Goal: Task Accomplishment & Management: Manage account settings

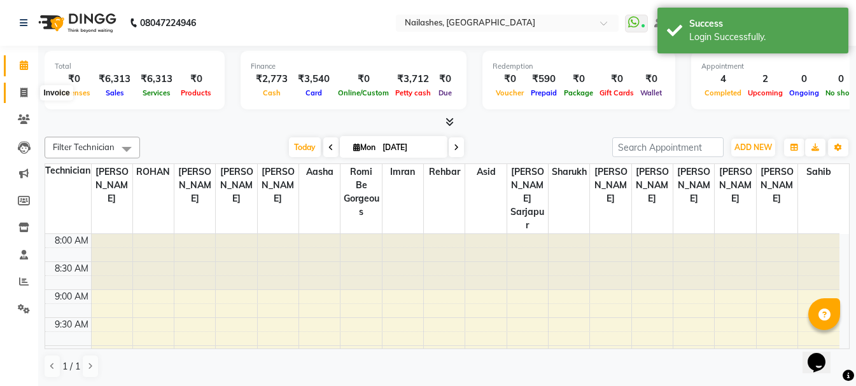
click at [27, 89] on icon at bounding box center [23, 93] width 7 height 10
select select "service"
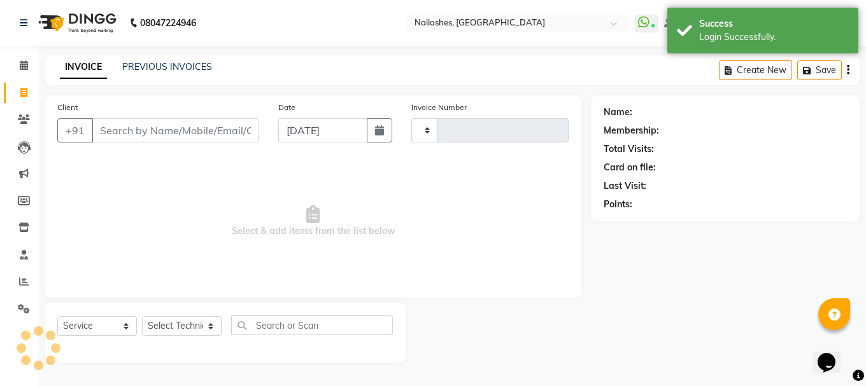
type input "1631"
select select "4251"
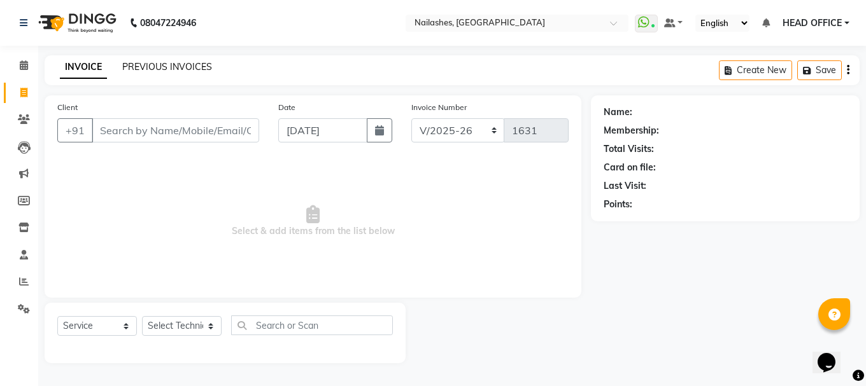
click at [142, 70] on link "PREVIOUS INVOICES" at bounding box center [167, 66] width 90 height 11
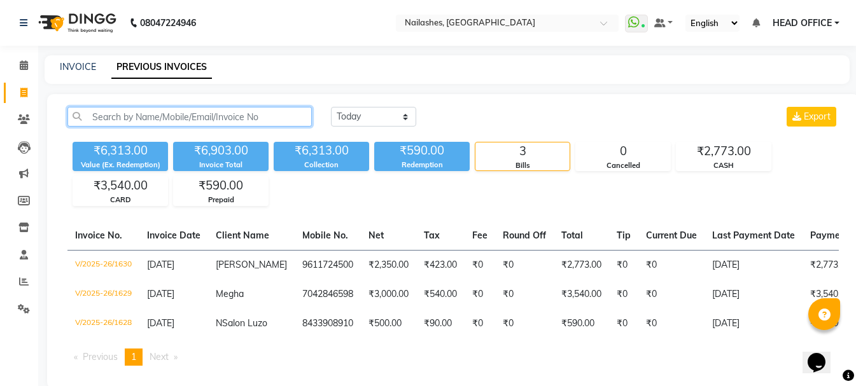
click at [173, 118] on input "text" at bounding box center [189, 117] width 244 height 20
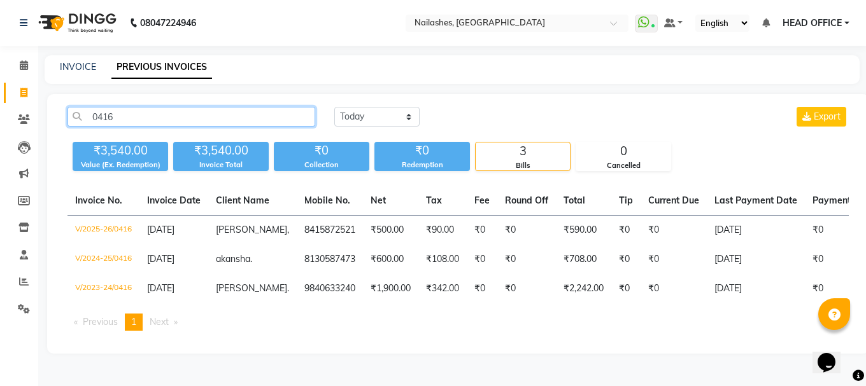
type input "0416"
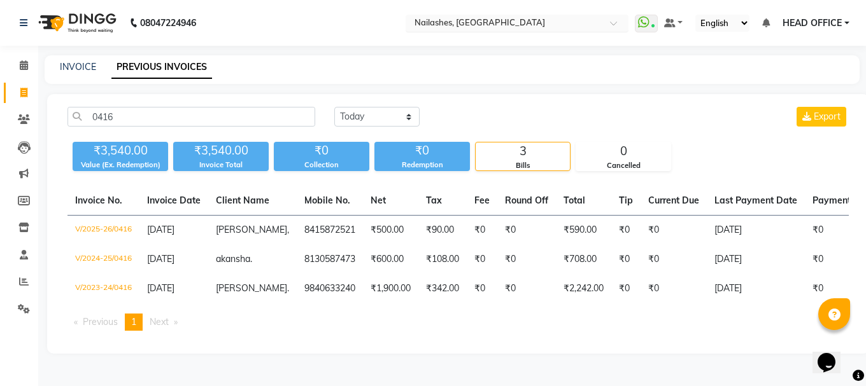
click at [514, 31] on ng-select "Select Location × [GEOGRAPHIC_DATA], [GEOGRAPHIC_DATA]" at bounding box center [517, 23] width 223 height 17
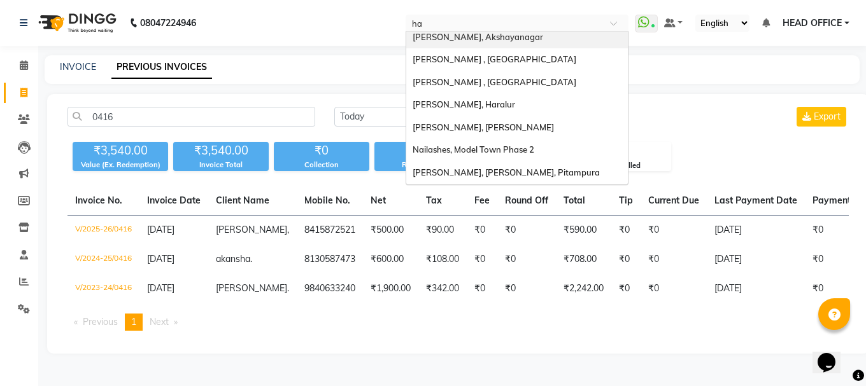
scroll to position [6, 0]
type input "har"
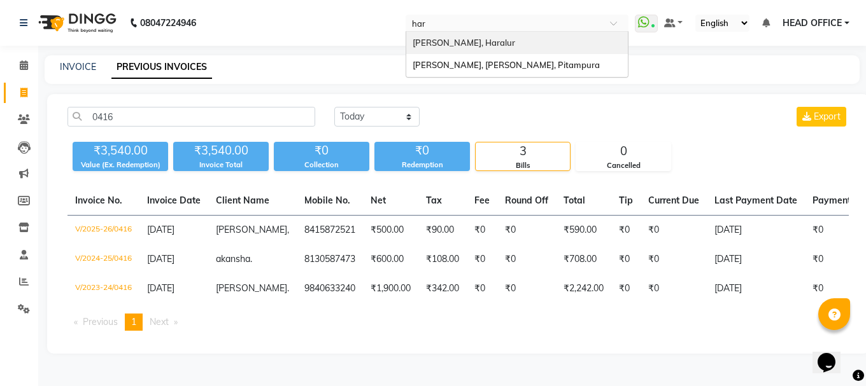
scroll to position [0, 0]
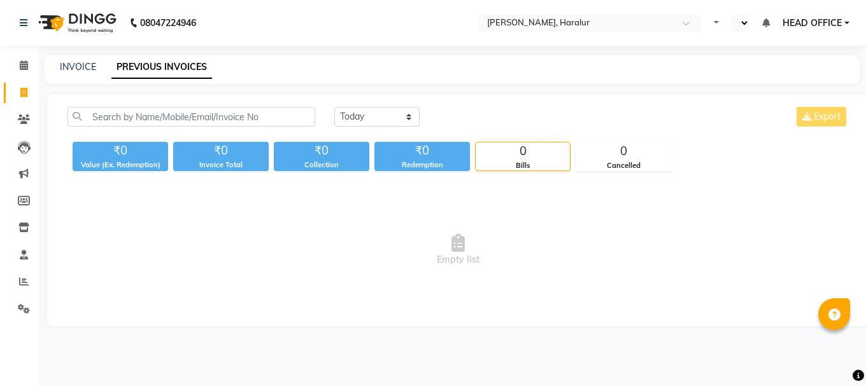
select select "en"
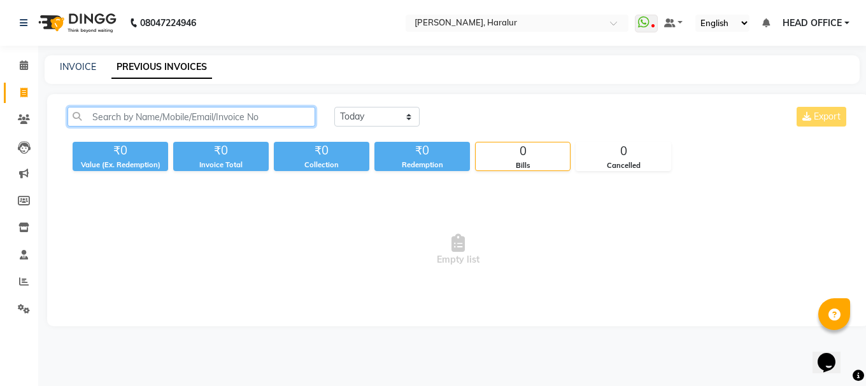
click at [285, 116] on input "text" at bounding box center [191, 117] width 248 height 20
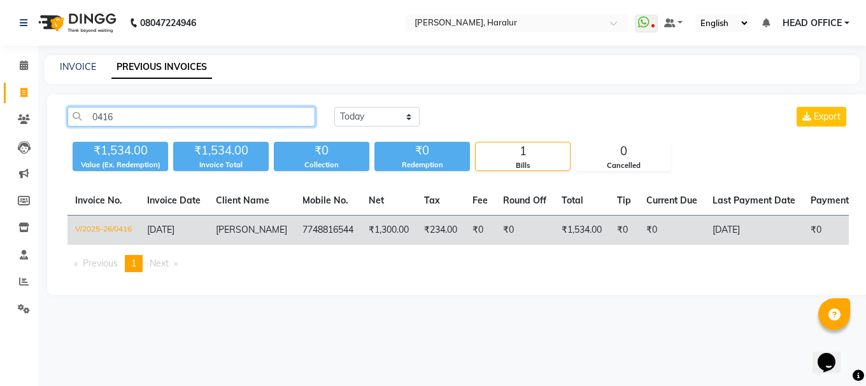
type input "0416"
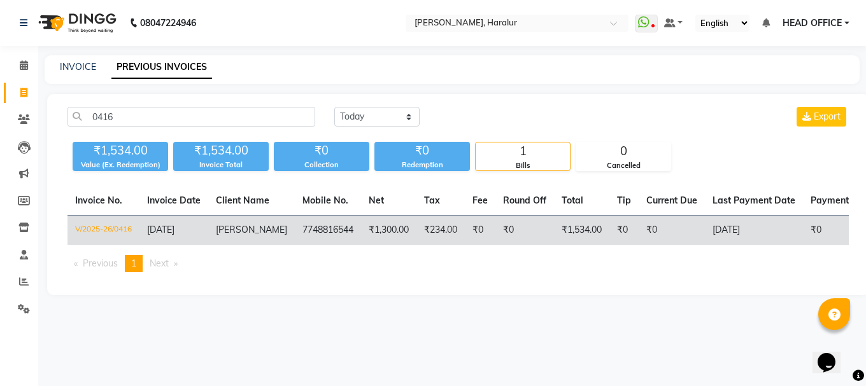
click at [295, 235] on td "7748816544" at bounding box center [328, 231] width 66 height 30
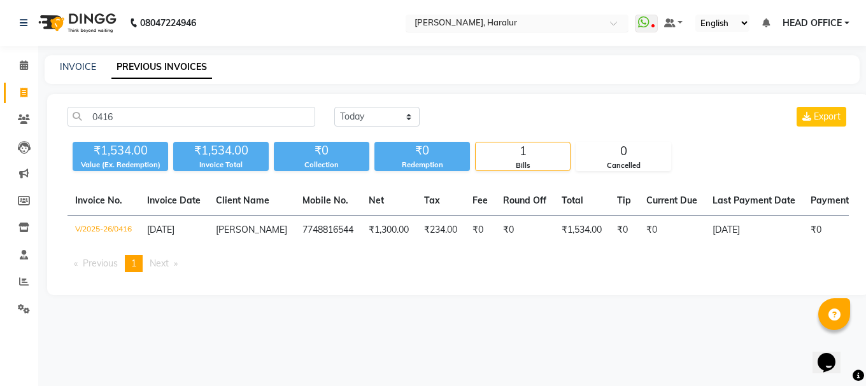
click at [528, 18] on input "text" at bounding box center [504, 24] width 185 height 13
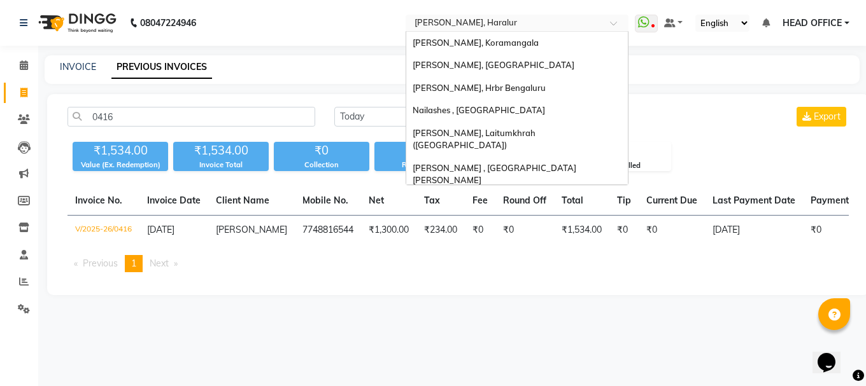
scroll to position [565, 0]
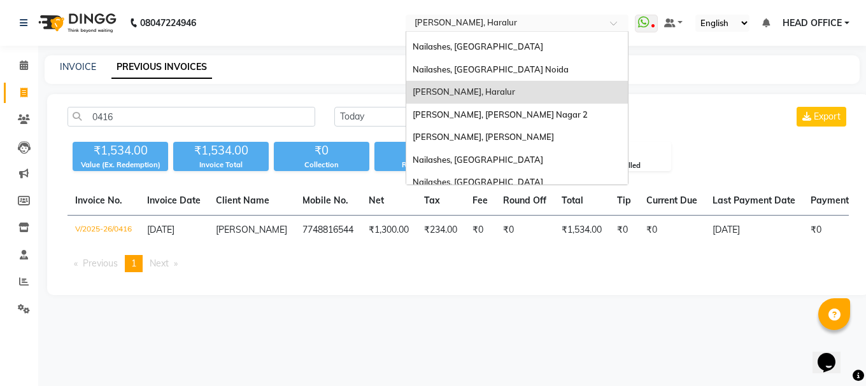
type input "e"
drag, startPoint x: 519, startPoint y: 160, endPoint x: 399, endPoint y: 59, distance: 156.3
click at [519, 194] on div "Nailashes, [GEOGRAPHIC_DATA]" at bounding box center [517, 205] width 222 height 23
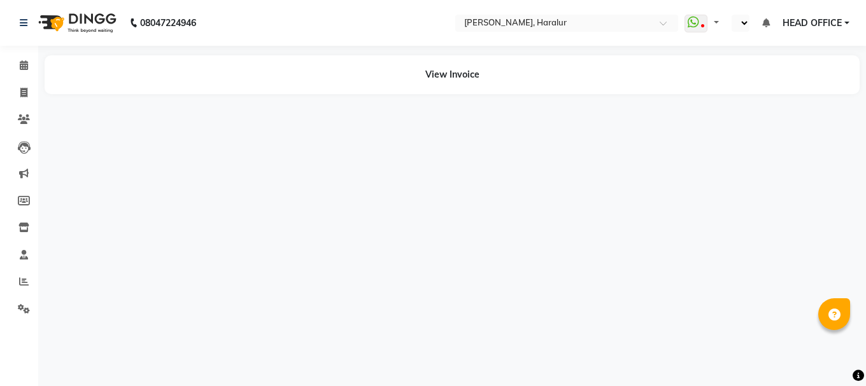
select select "en"
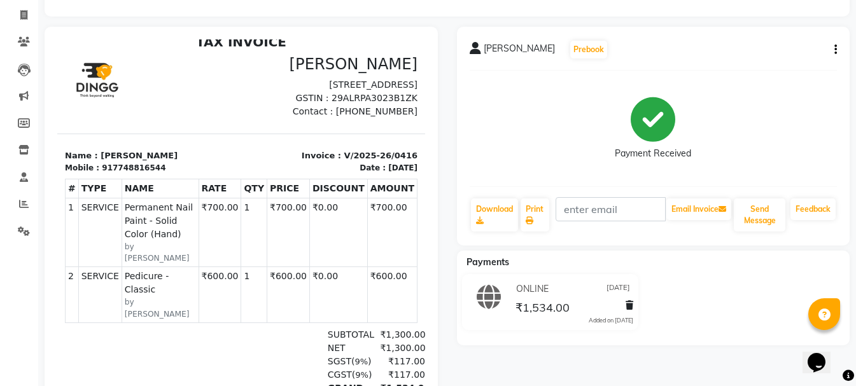
scroll to position [64, 0]
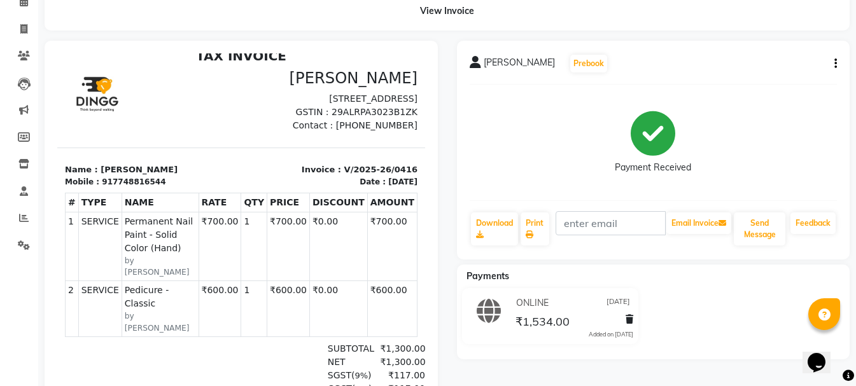
click at [840, 63] on div "manshi Prebook Payment Received Download Print Email Invoice Send Message Feedb…" at bounding box center [653, 150] width 393 height 219
click at [831, 65] on button "button" at bounding box center [833, 63] width 8 height 13
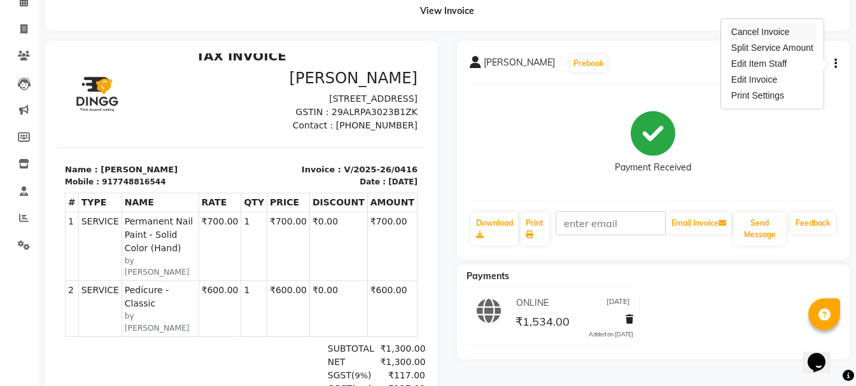
click at [787, 35] on div "Cancel Invoice" at bounding box center [772, 32] width 87 height 16
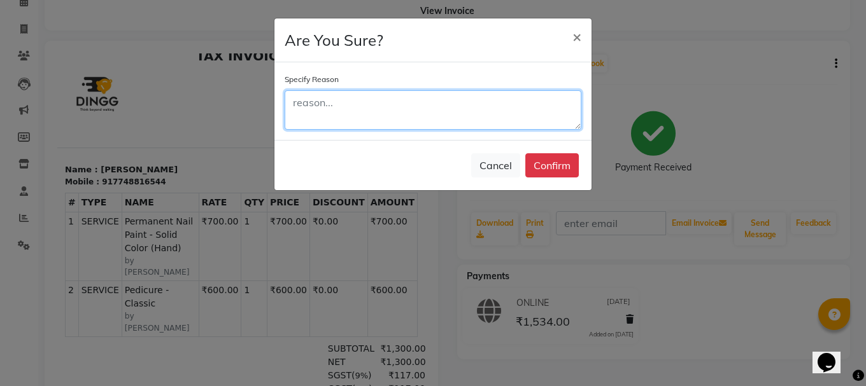
click at [460, 120] on textarea at bounding box center [433, 109] width 297 height 39
type textarea "wrong invoice"
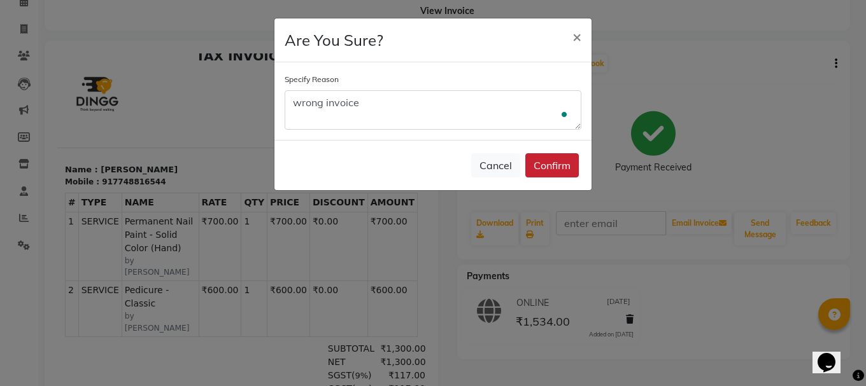
click at [568, 155] on button "Confirm" at bounding box center [551, 165] width 53 height 24
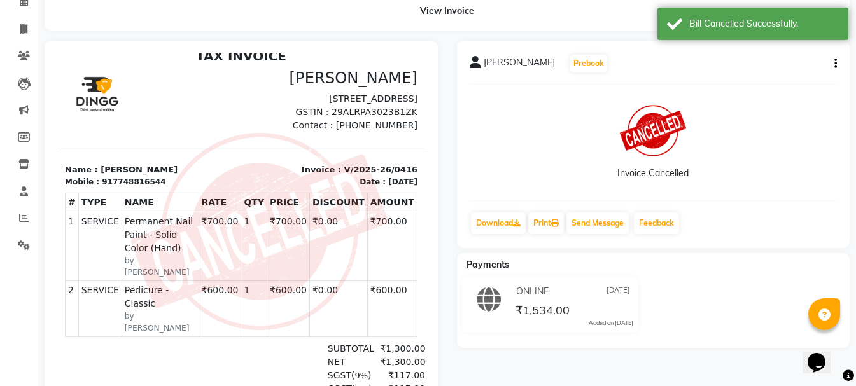
scroll to position [10, 0]
